Goal: Use online tool/utility: Use online tool/utility

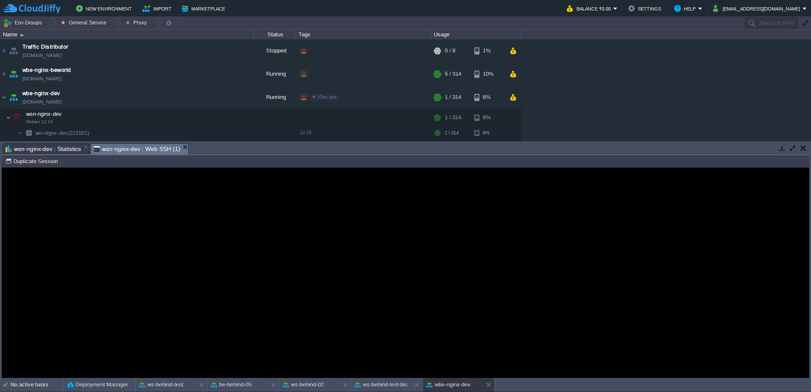
click at [54, 146] on span "wsn-nginx-dev : Statistics" at bounding box center [43, 149] width 76 height 10
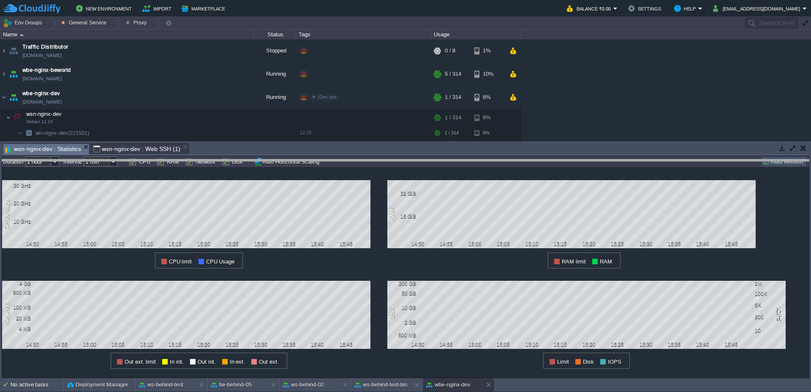
drag, startPoint x: 411, startPoint y: 149, endPoint x: 413, endPoint y: 166, distance: 17.0
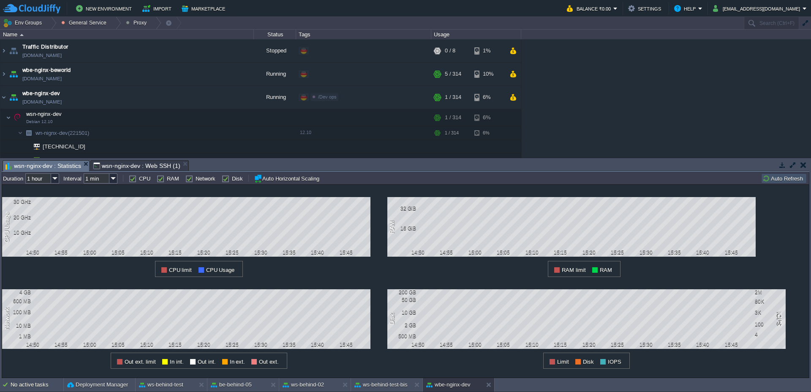
click at [133, 164] on span "wsn-nginx-dev : Web SSH (1)" at bounding box center [136, 165] width 87 height 10
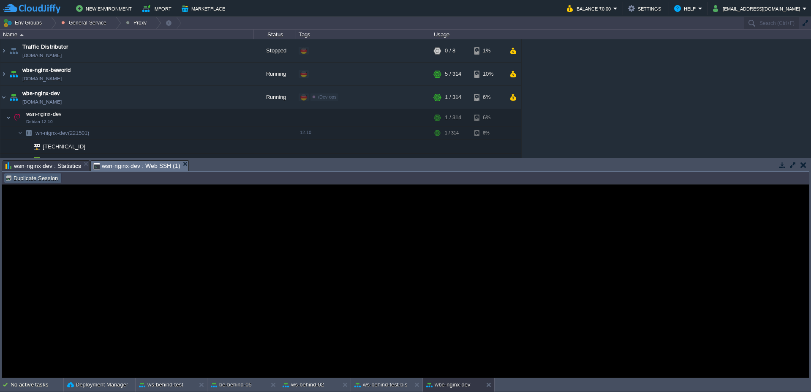
click at [44, 174] on button "Duplicate Session" at bounding box center [32, 178] width 55 height 8
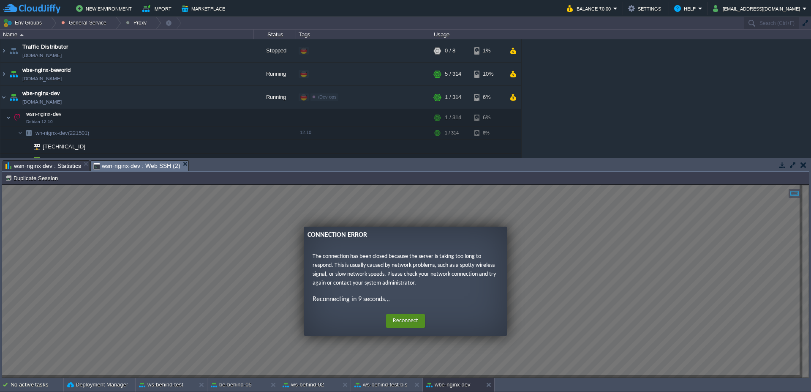
click at [402, 323] on button "Reconnect" at bounding box center [405, 321] width 39 height 14
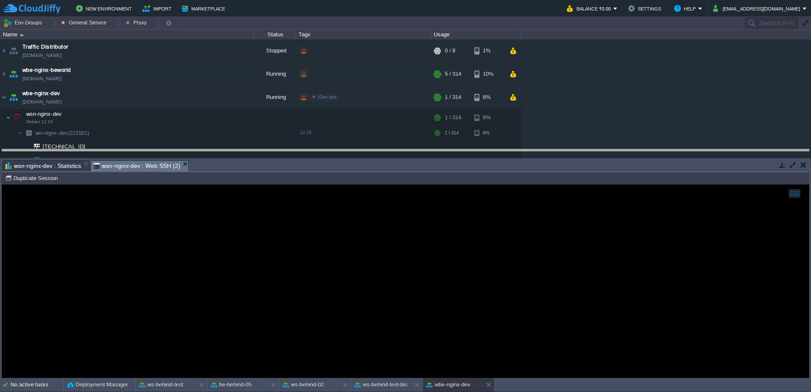
drag, startPoint x: 283, startPoint y: 171, endPoint x: 285, endPoint y: 160, distance: 11.1
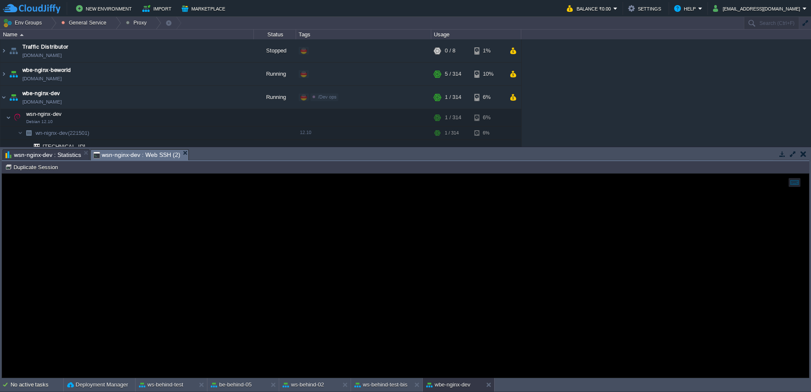
click at [33, 171] on td "Duplicate Session" at bounding box center [33, 167] width 58 height 10
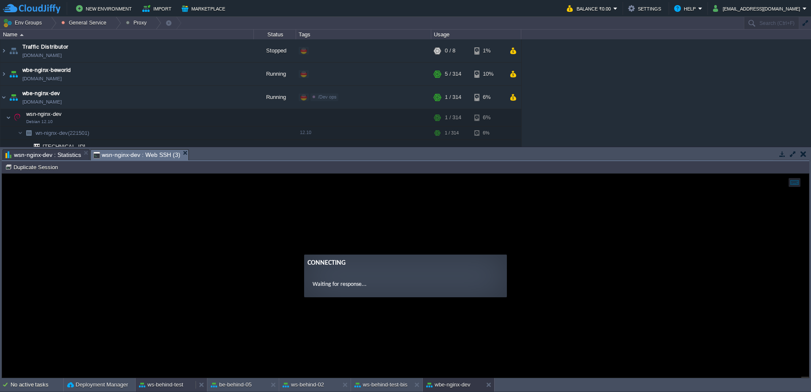
click at [177, 383] on button "ws-behind-test" at bounding box center [161, 384] width 44 height 8
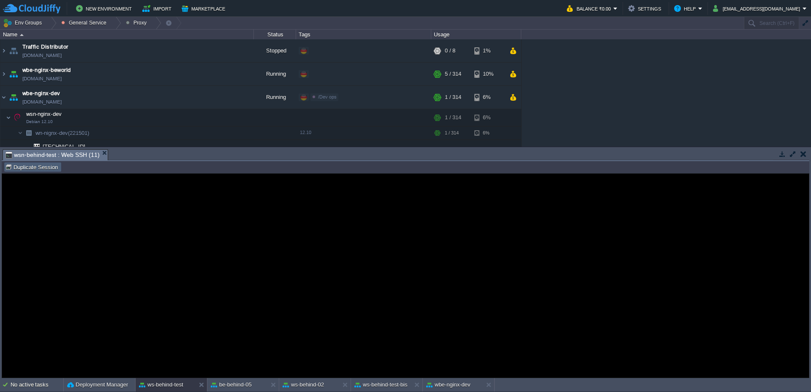
click at [17, 169] on button "Duplicate Session" at bounding box center [32, 167] width 55 height 8
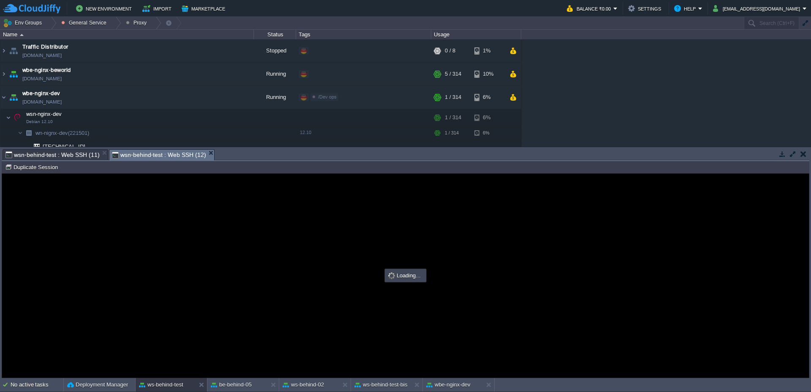
type input "#000000"
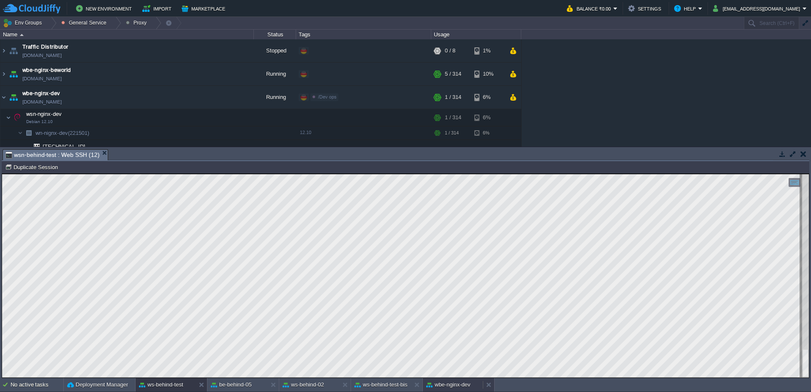
click at [459, 389] on div "wbe-nginx-dev" at bounding box center [453, 385] width 60 height 14
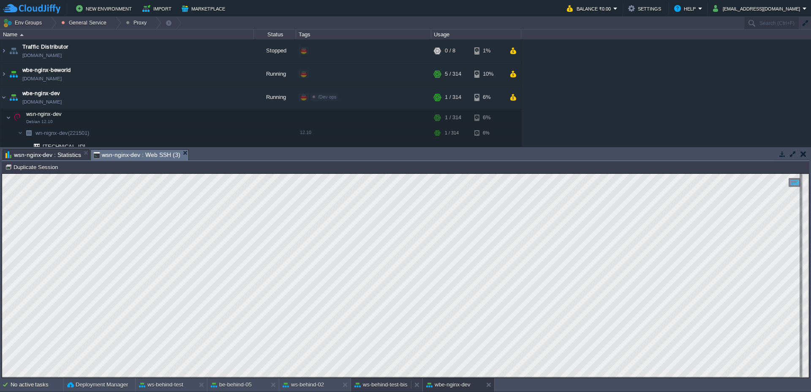
click at [389, 379] on div "ws-behind-test-bis" at bounding box center [381, 385] width 60 height 14
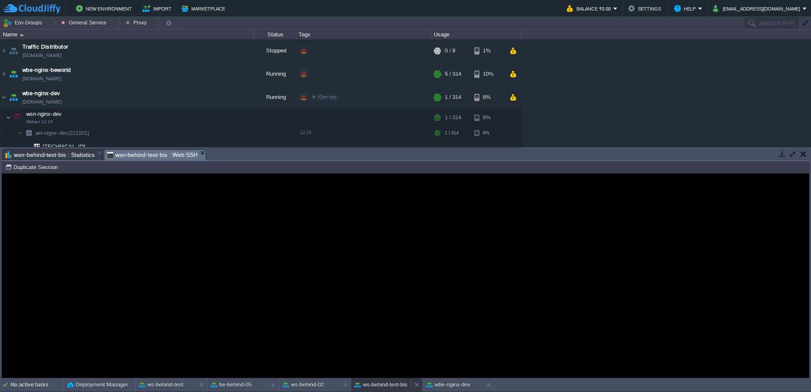
click at [385, 384] on button "ws-behind-test-bis" at bounding box center [380, 384] width 53 height 8
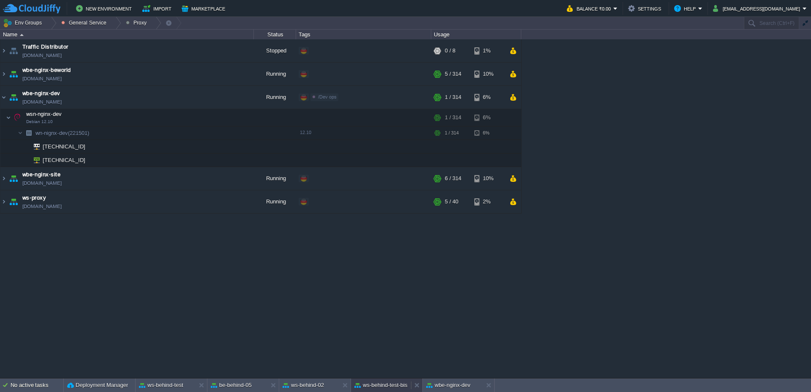
click at [385, 384] on button "ws-behind-test-bis" at bounding box center [380, 385] width 53 height 8
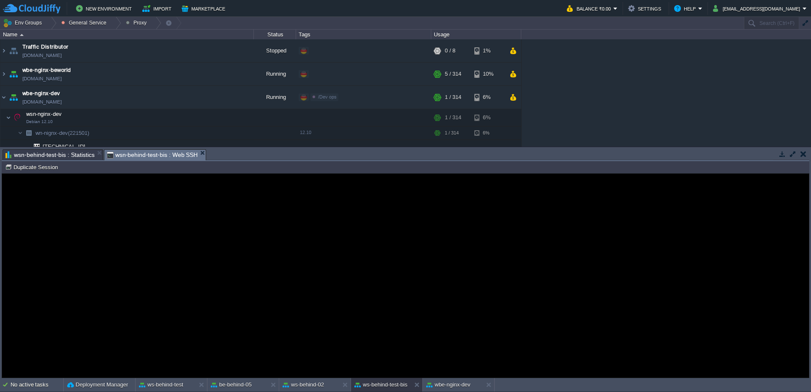
click at [153, 219] on guac-modal "Error An error has occurred and this action cannot be completed. If the problem…" at bounding box center [405, 276] width 807 height 204
click at [46, 168] on button "Duplicate Session" at bounding box center [32, 167] width 55 height 8
click at [163, 155] on span "wsn-behind-test-bis : Web SSH" at bounding box center [152, 155] width 91 height 10
click at [204, 232] on guac-modal "Error An error has occurred and this action cannot be completed. If the problem…" at bounding box center [405, 276] width 807 height 204
click at [175, 383] on button "ws-behind-test" at bounding box center [161, 384] width 44 height 8
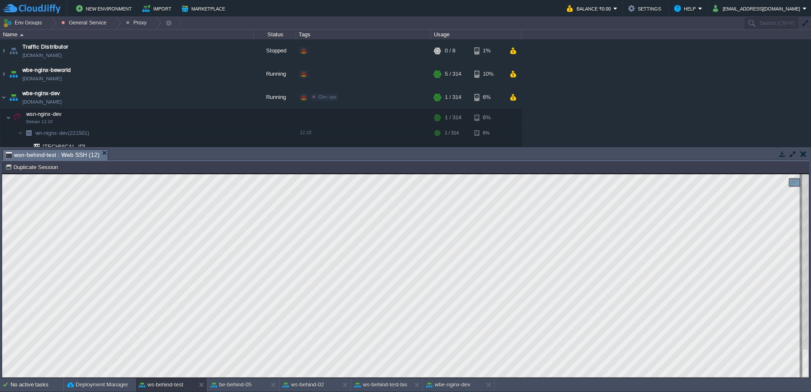
type textarea "6F7ACF2DE69C3B6EB1B6A7B43838613A"
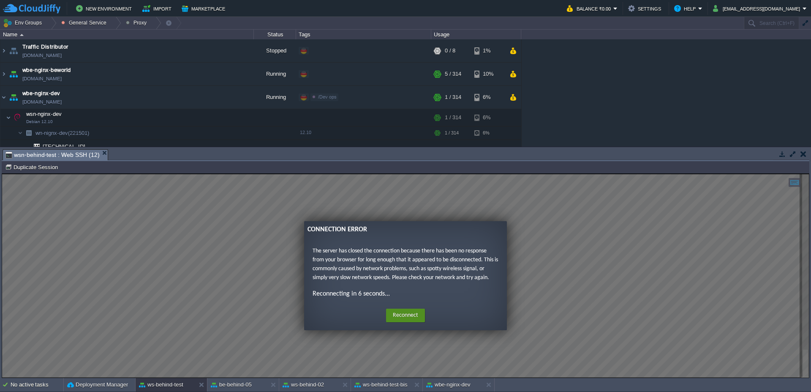
click at [399, 314] on button "Reconnect" at bounding box center [405, 315] width 39 height 14
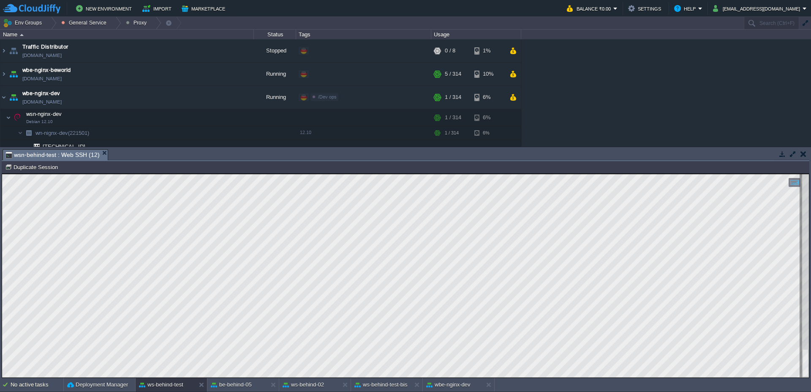
scroll to position [1, 22]
click at [454, 385] on button "wbe-nginx-dev" at bounding box center [448, 384] width 44 height 8
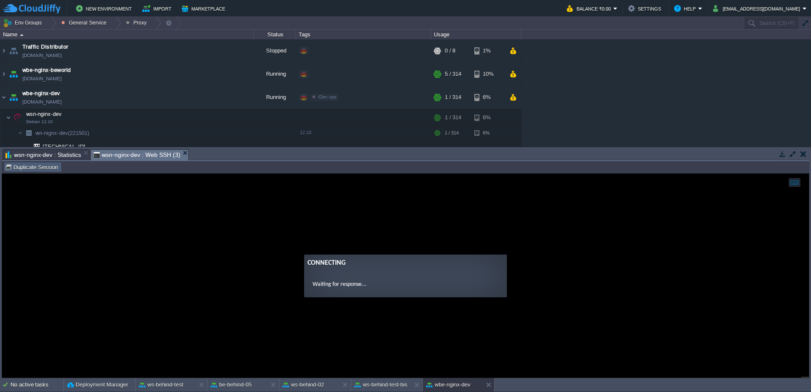
click at [24, 169] on button "Duplicate Session" at bounding box center [32, 167] width 55 height 8
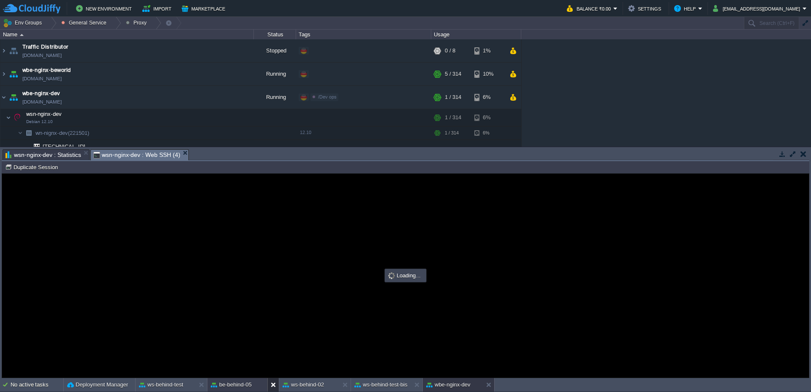
scroll to position [0, 0]
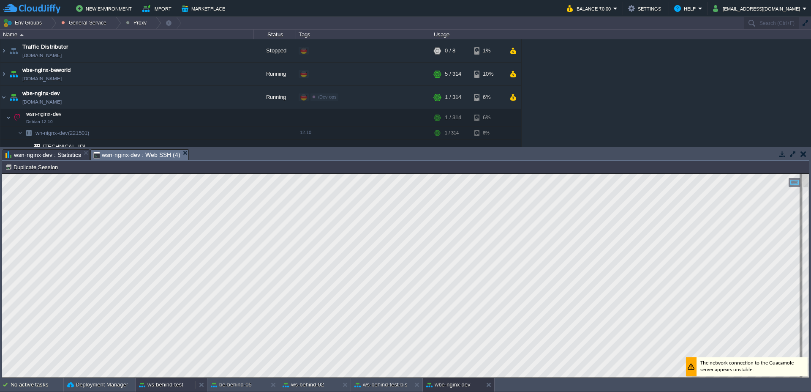
click at [165, 387] on button "ws-behind-test" at bounding box center [161, 384] width 44 height 8
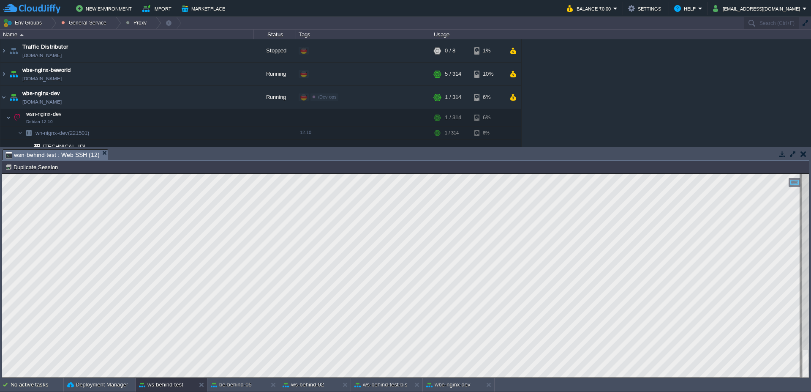
type textarea "add_header Set-Cookie "JSESSIONID=$cookie_JSESSIONID; Path=/; Secure; HttpOnly;…"
click at [450, 388] on button "wbe-nginx-dev" at bounding box center [448, 384] width 44 height 8
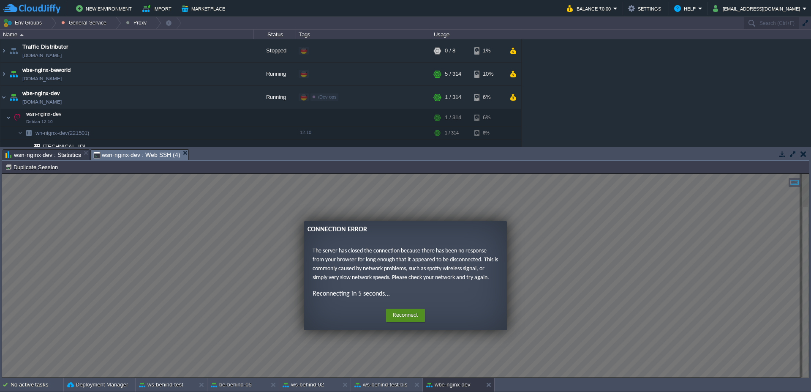
click at [396, 312] on button "Reconnect" at bounding box center [405, 315] width 39 height 14
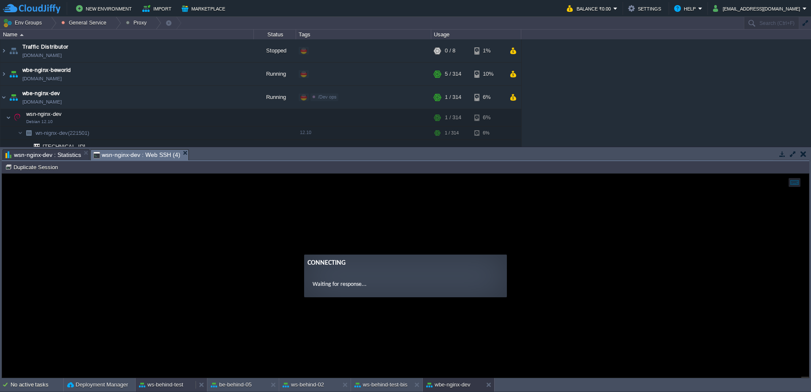
drag, startPoint x: 169, startPoint y: 383, endPoint x: 221, endPoint y: 188, distance: 201.7
click at [169, 383] on button "ws-behind-test" at bounding box center [161, 384] width 44 height 8
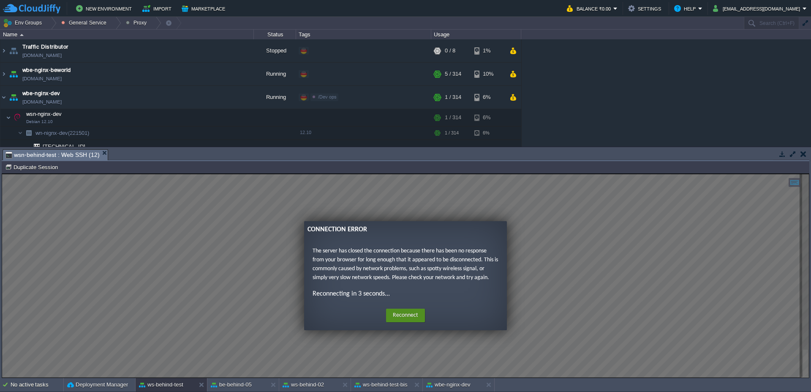
click at [398, 315] on button "Reconnect" at bounding box center [405, 315] width 39 height 14
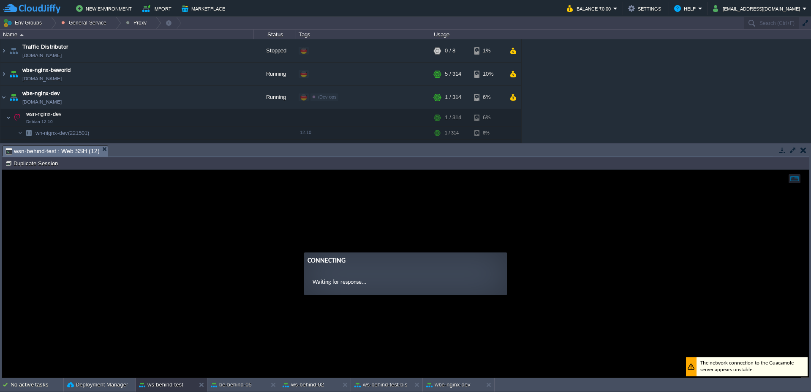
click at [402, 276] on form "Connecting Waiting for response..." at bounding box center [405, 273] width 203 height 43
